Goal: Find contact information: Find contact information

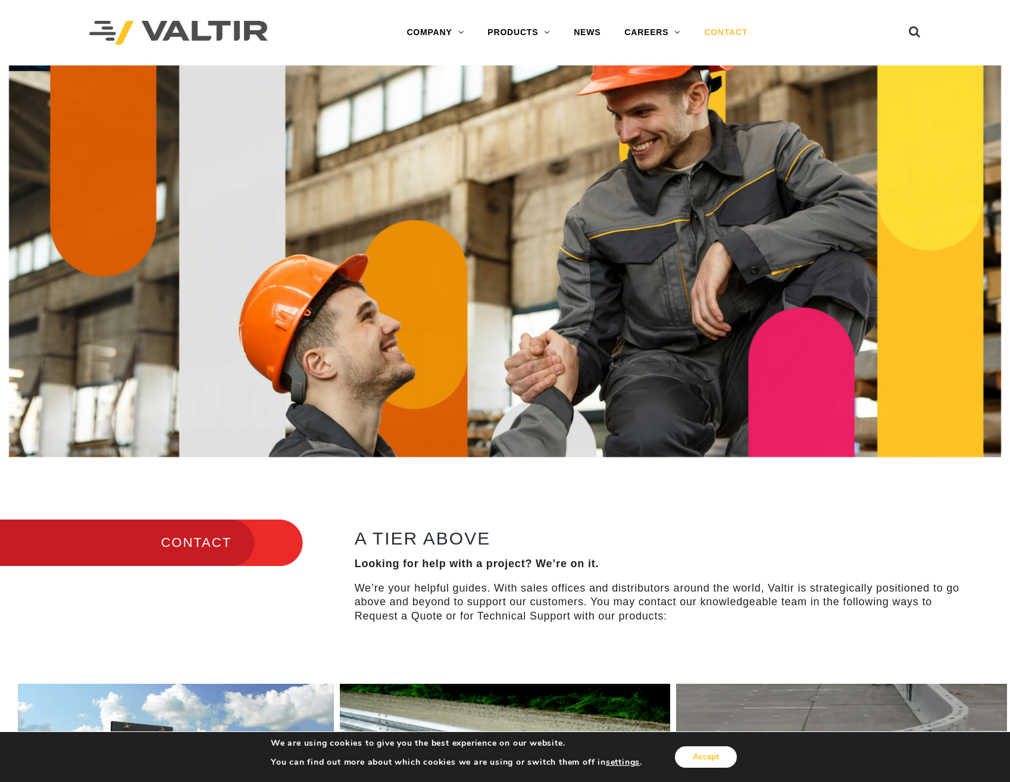
click at [708, 757] on button "Accept" at bounding box center [706, 756] width 62 height 21
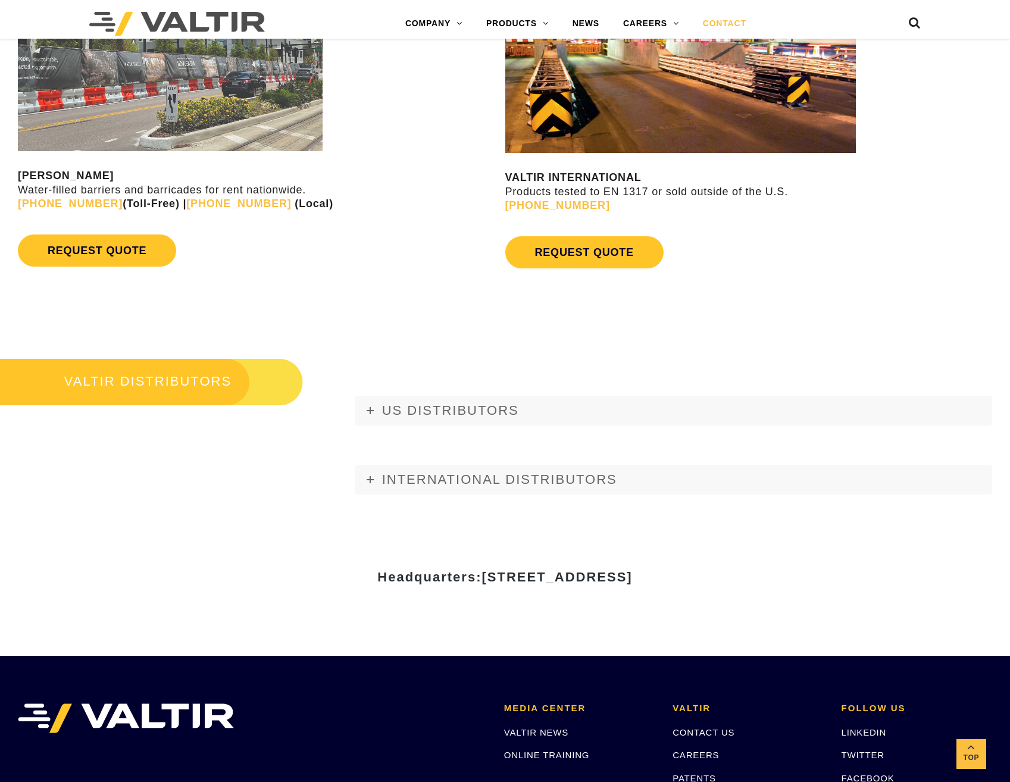
scroll to position [1362, 0]
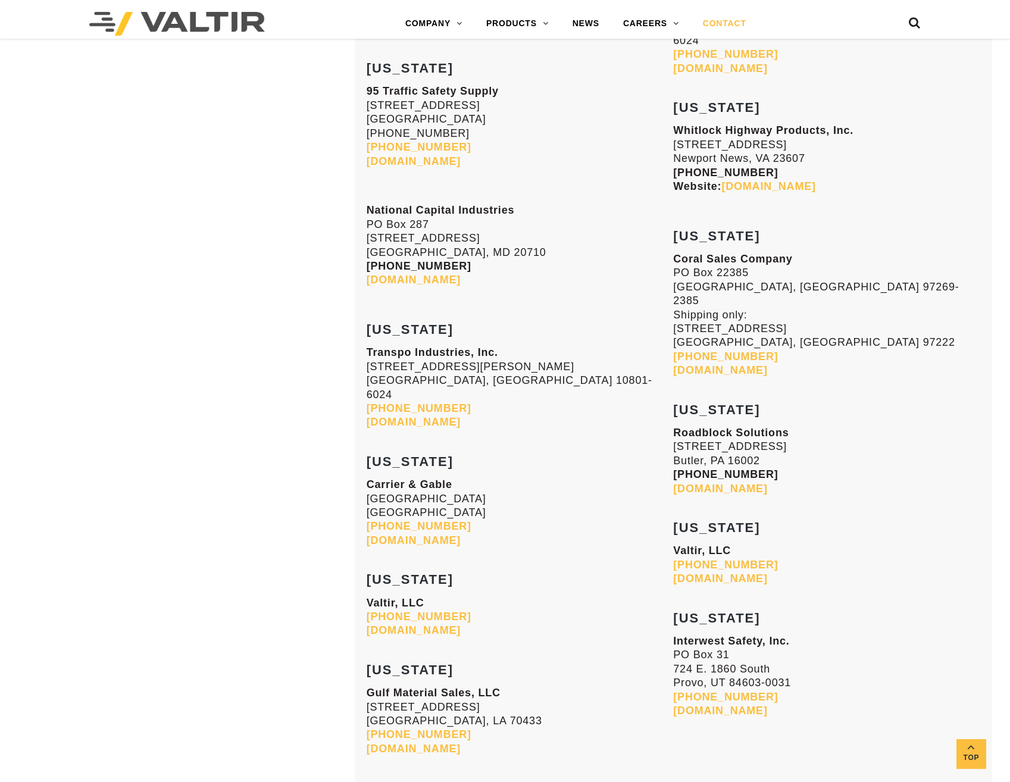
scroll to position [4674, 0]
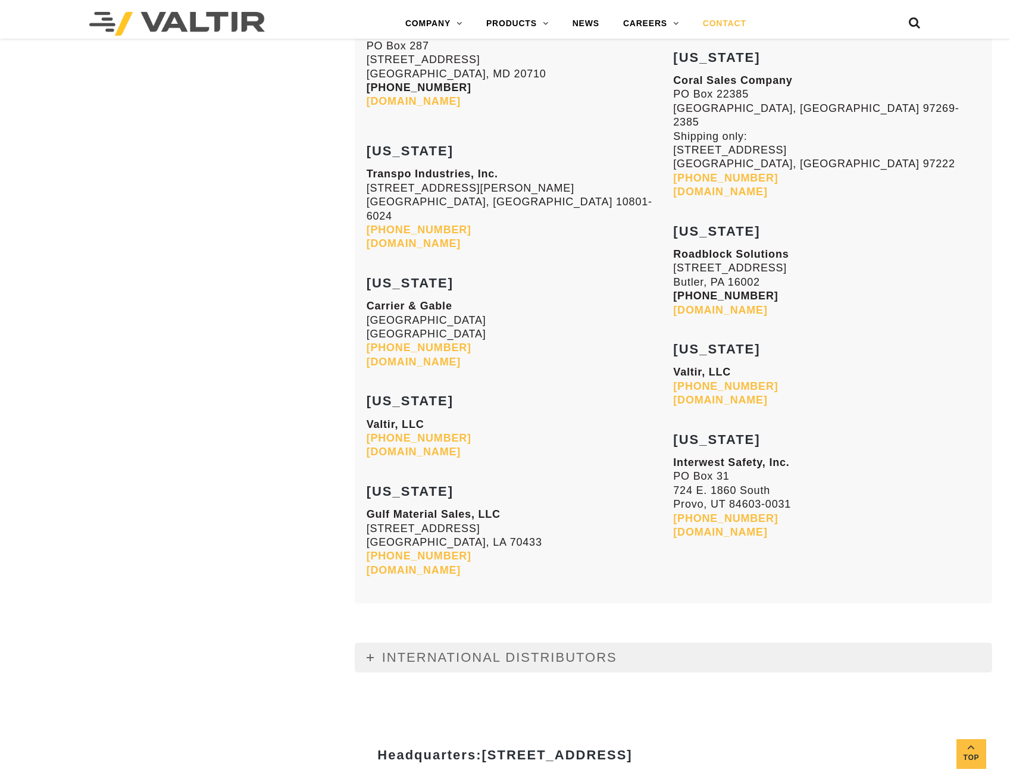
click at [370, 654] on icon at bounding box center [370, 657] width 7 height 7
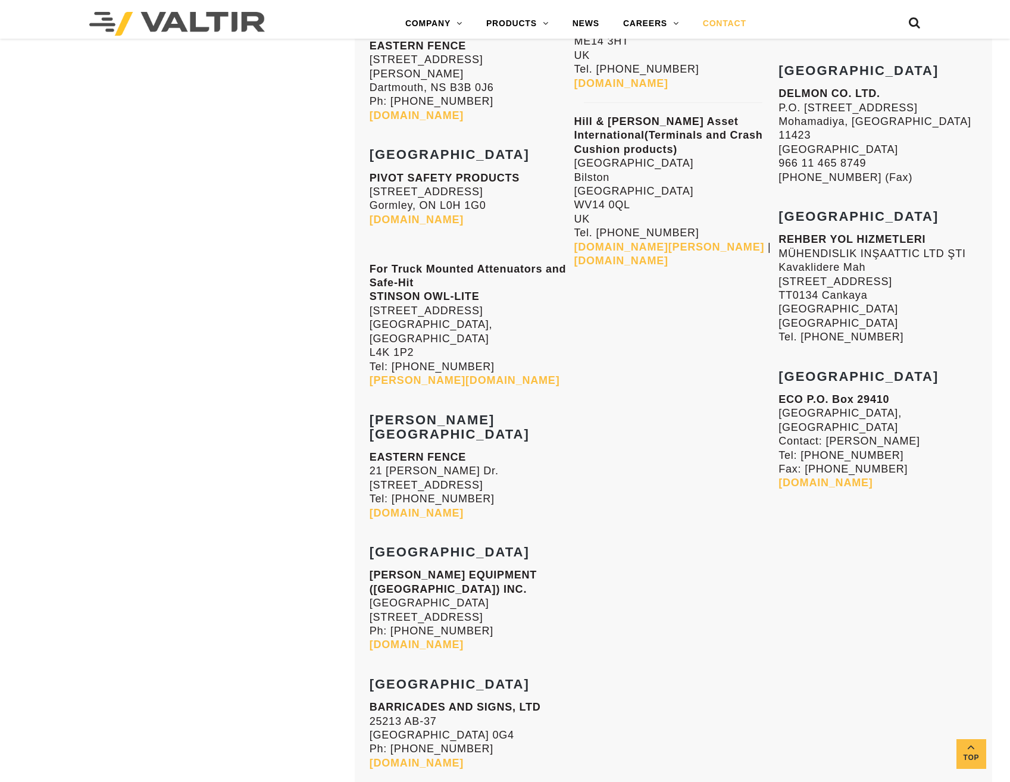
scroll to position [8661, 0]
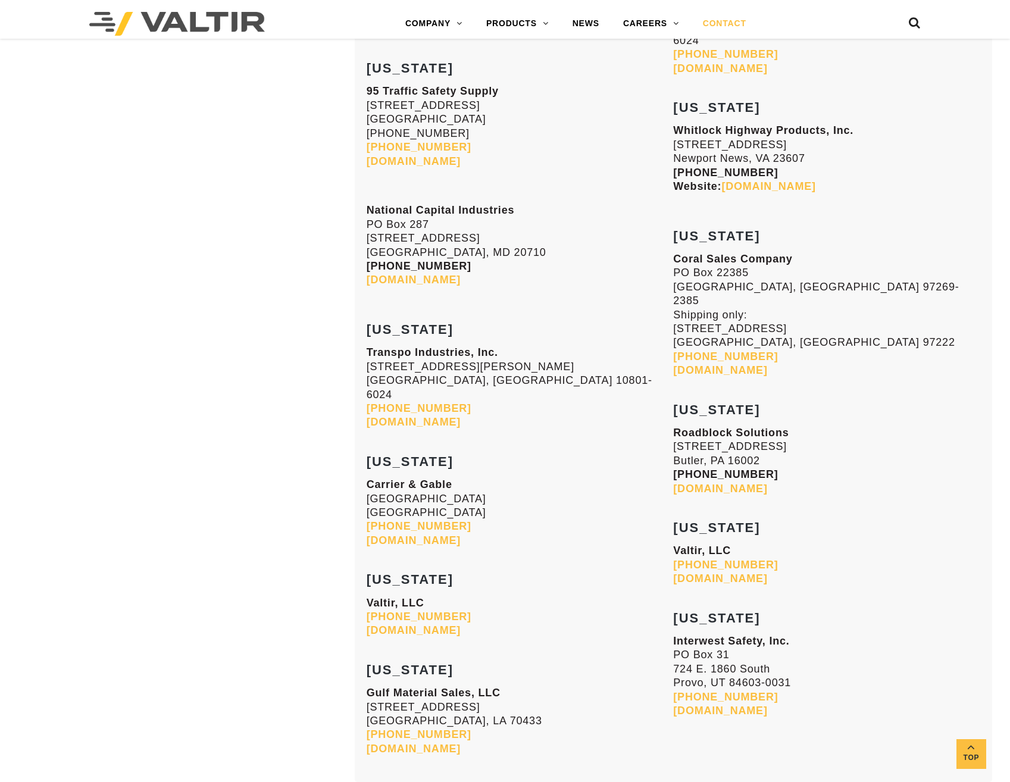
scroll to position [4317, 0]
